Goal: Register for event/course

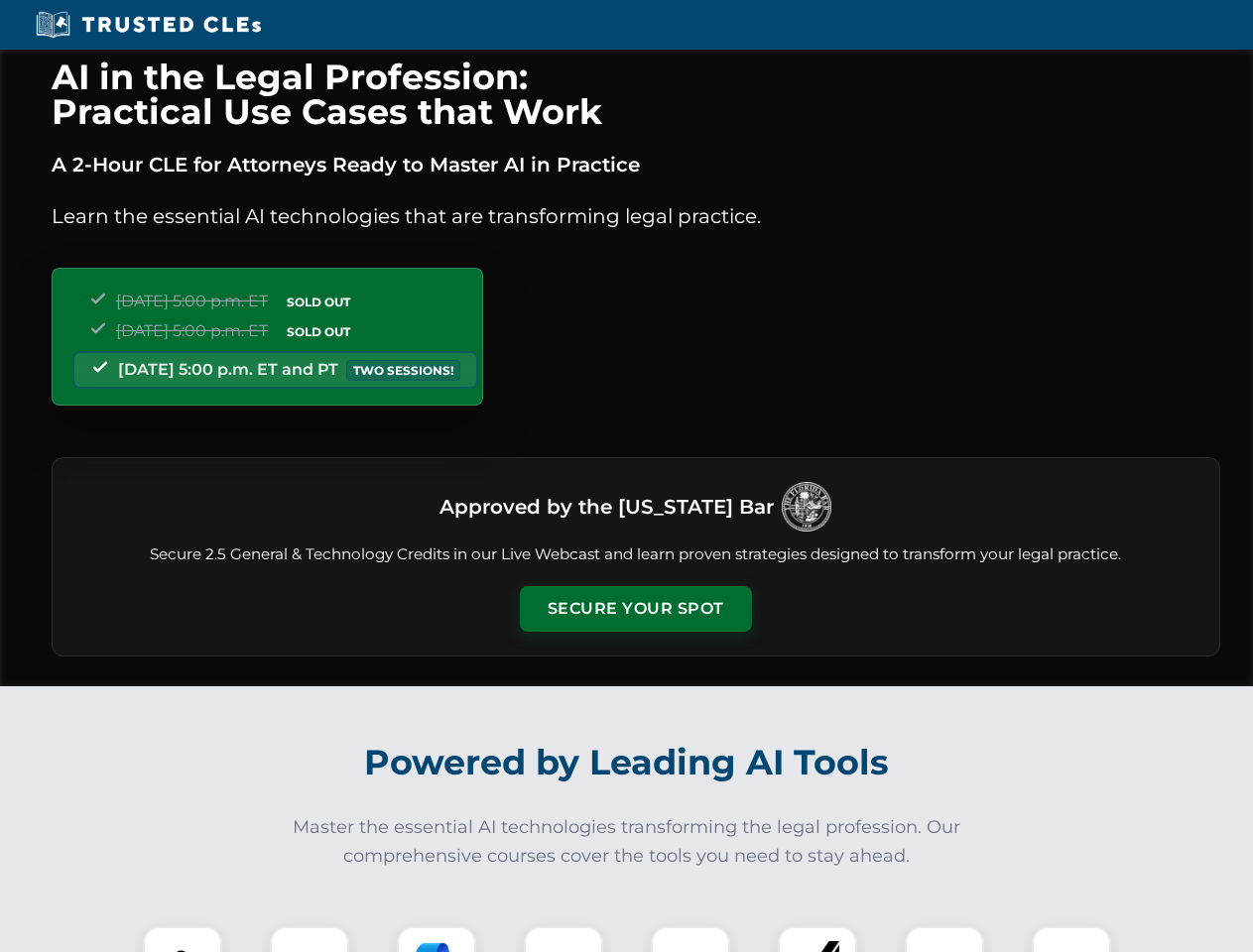
click at [634, 609] on button "Secure Your Spot" at bounding box center [635, 609] width 232 height 46
click at [183, 939] on img at bounding box center [183, 966] width 58 height 58
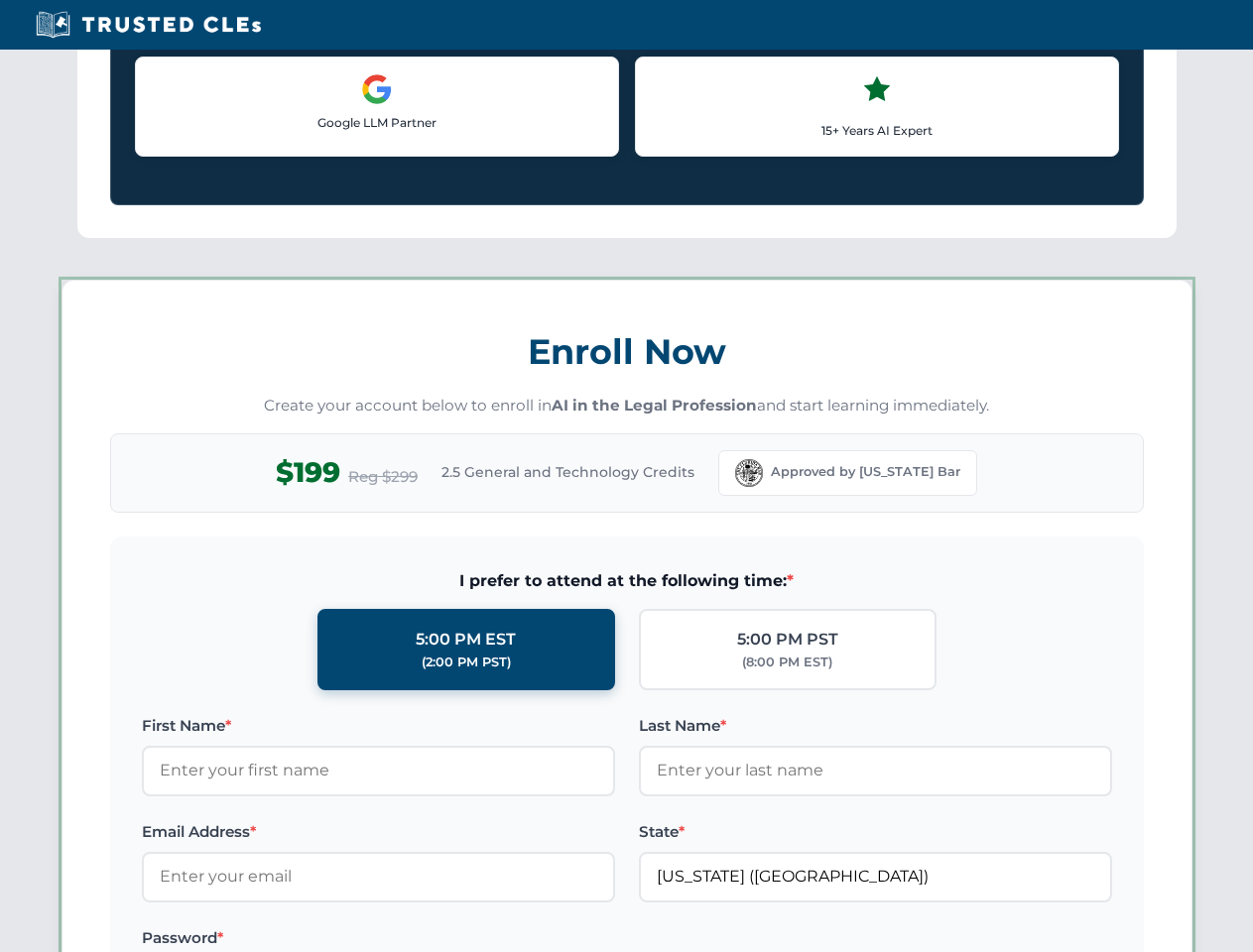
click at [437, 939] on label "Password *" at bounding box center [379, 938] width 474 height 24
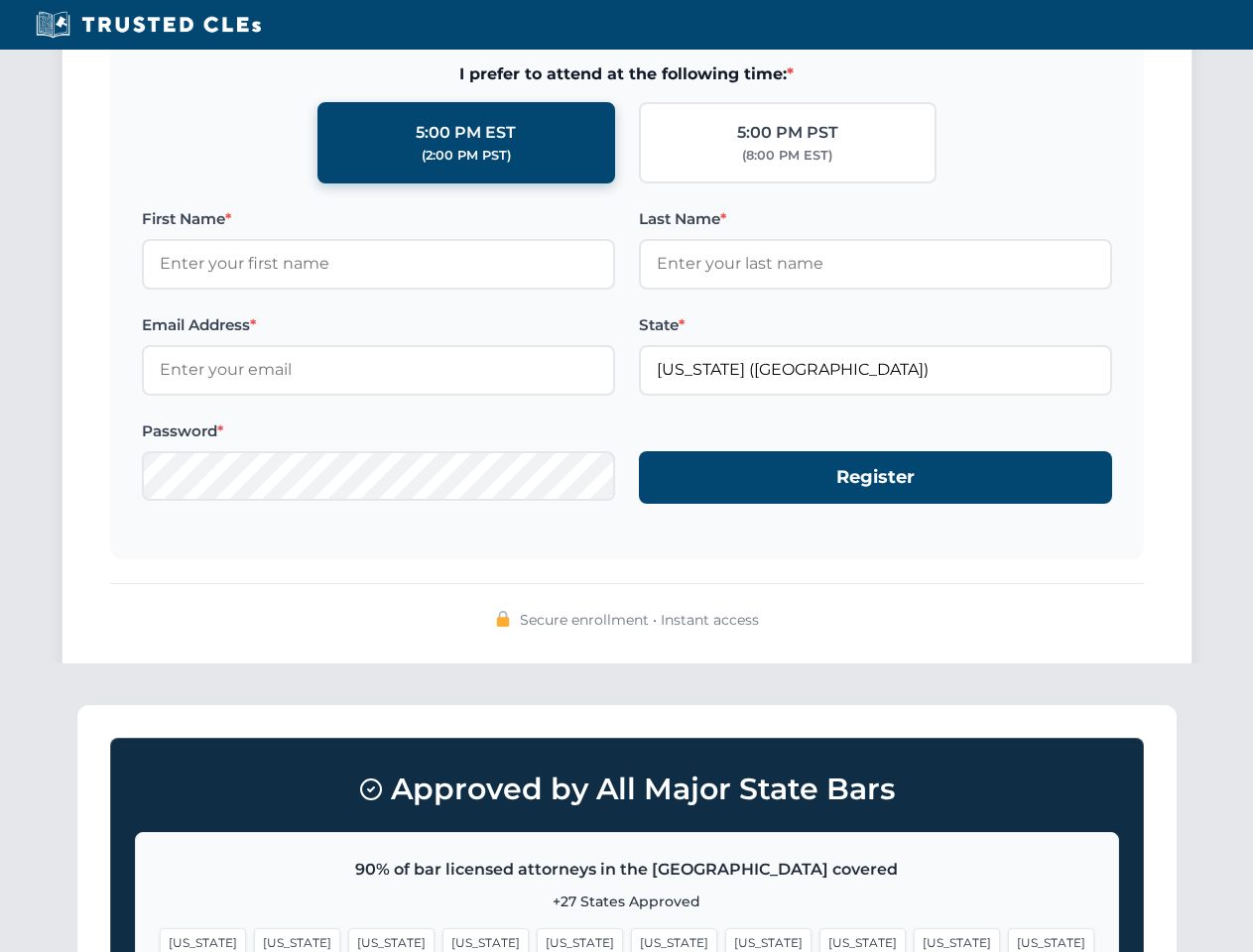
click at [913, 939] on span "[US_STATE]" at bounding box center [956, 942] width 86 height 29
